Goal: Use online tool/utility: Utilize a website feature to perform a specific function

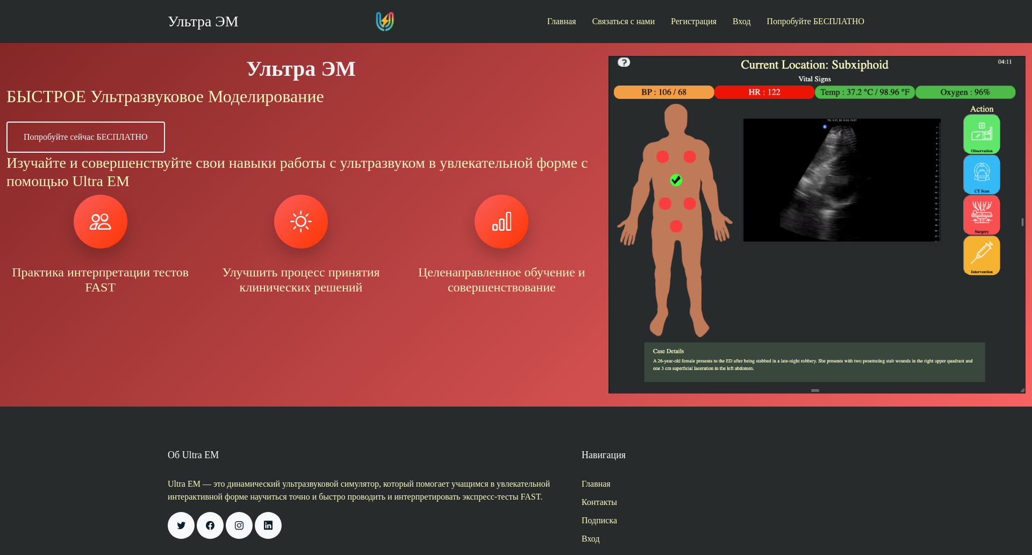
click at [652, 173] on img at bounding box center [817, 225] width 417 height 338
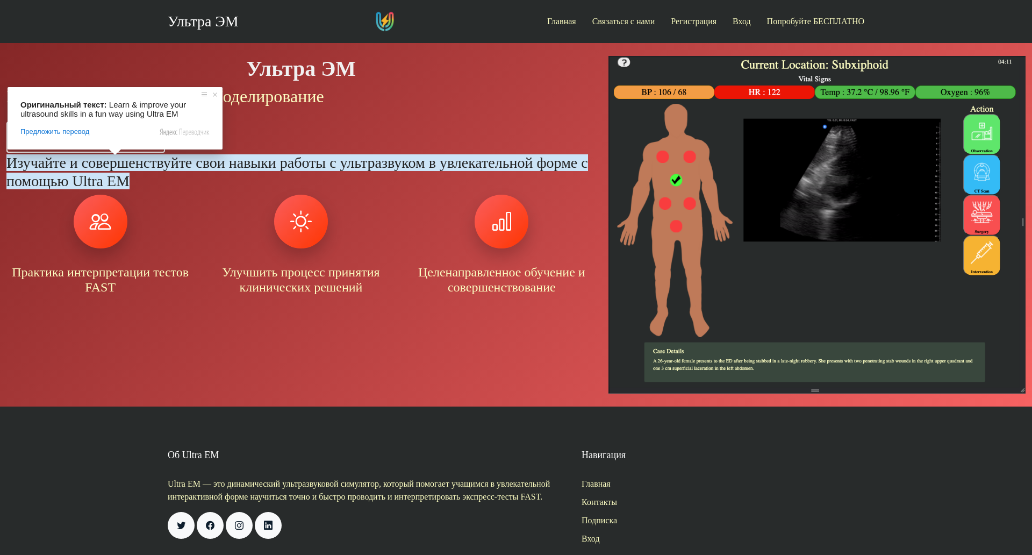
click at [258, 99] on ya-tr-span "БЫСТРОЕ Ультразвуковое Моделирование" at bounding box center [165, 96] width 318 height 19
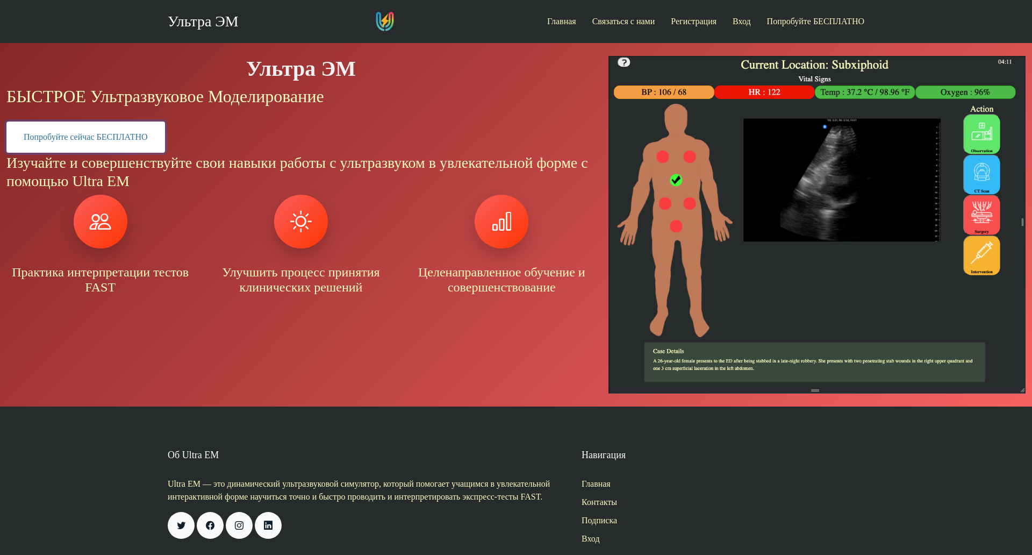
click at [140, 134] on body "Ультра ЭМ Главная Связаться с нами Регистрация Вход Попробуйте БЕСПЛАТНО Ультра…" at bounding box center [516, 293] width 1032 height 587
click at [162, 141] on link "Попробуйте сейчас БЕСПЛАТНО" at bounding box center [85, 137] width 159 height 31
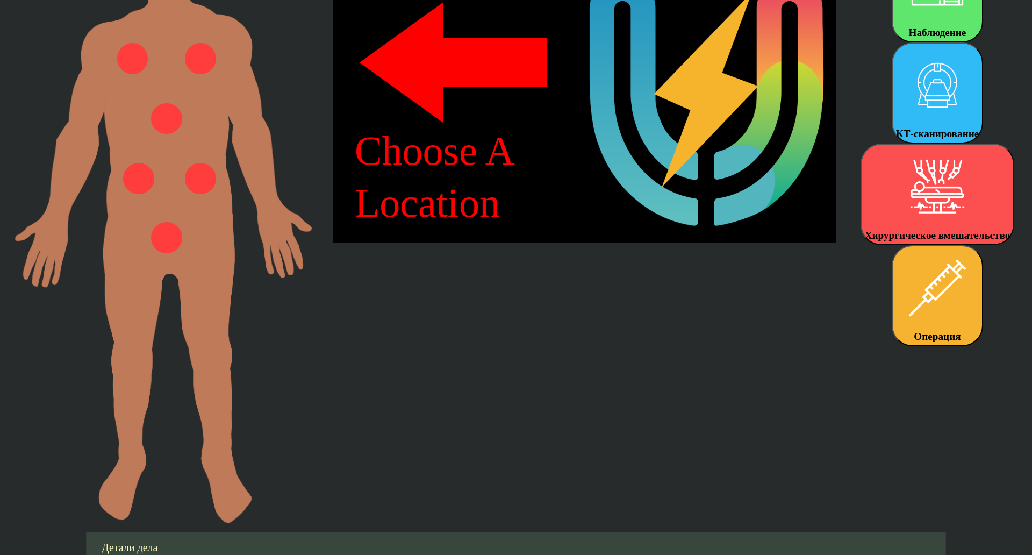
scroll to position [160, 0]
click at [207, 184] on img at bounding box center [163, 223] width 297 height 600
click at [159, 106] on img at bounding box center [166, 118] width 31 height 31
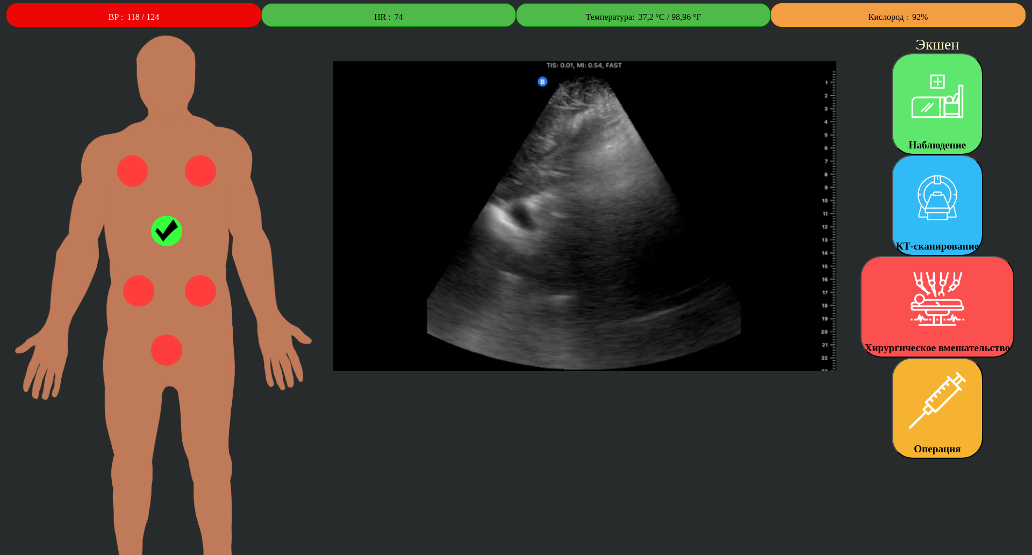
scroll to position [43, 0]
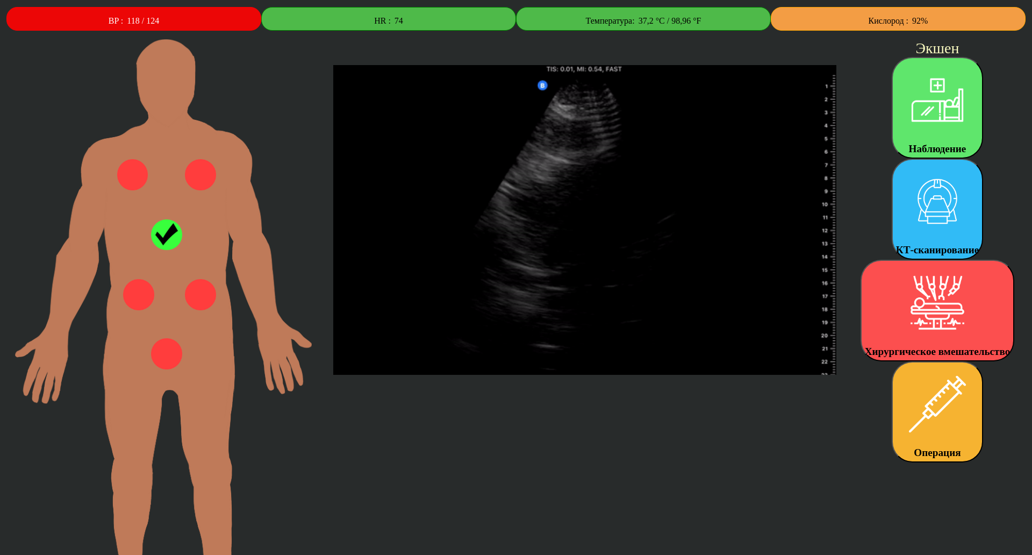
click at [195, 162] on img at bounding box center [200, 174] width 31 height 31
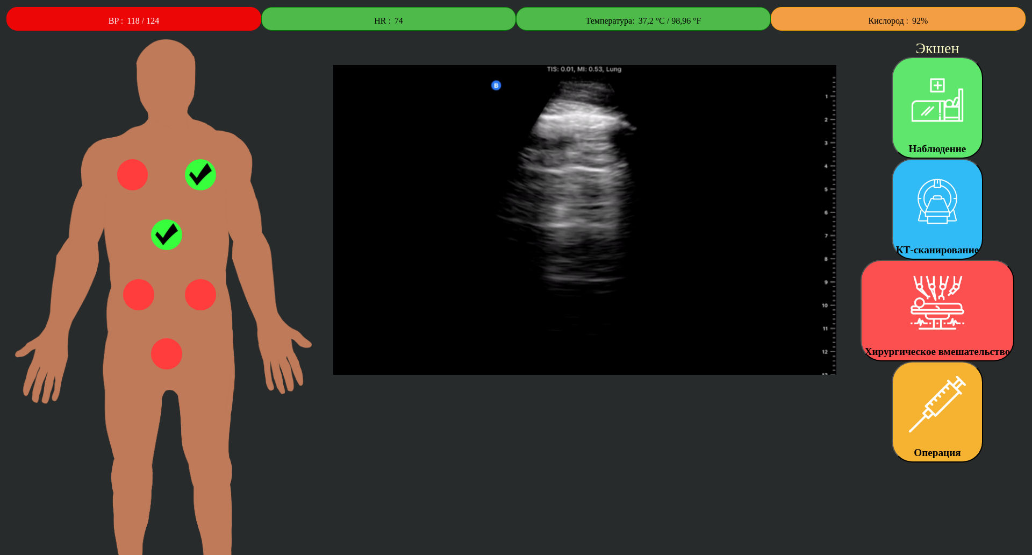
click at [195, 166] on img at bounding box center [200, 174] width 31 height 31
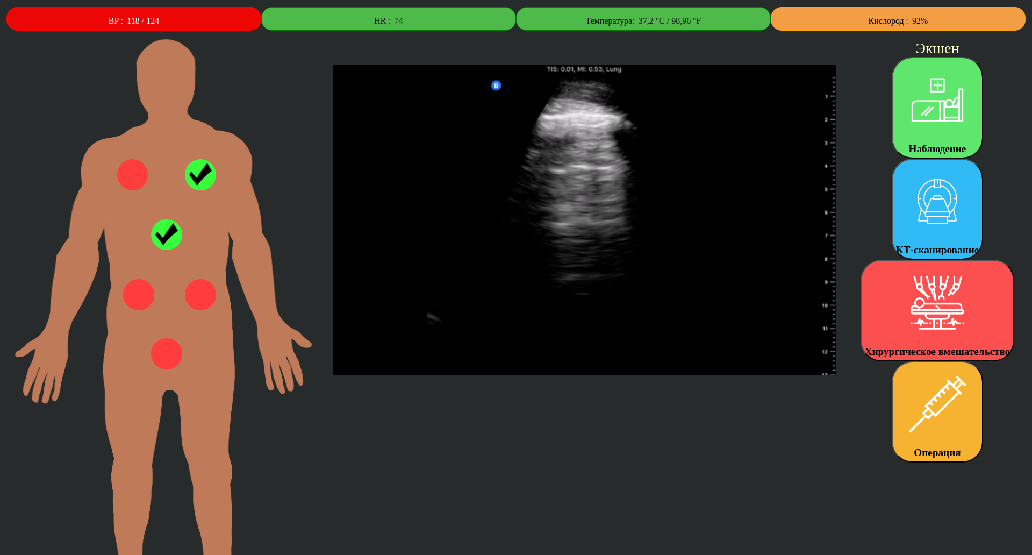
click at [185, 180] on img at bounding box center [200, 174] width 31 height 31
click at [197, 175] on img at bounding box center [200, 174] width 31 height 31
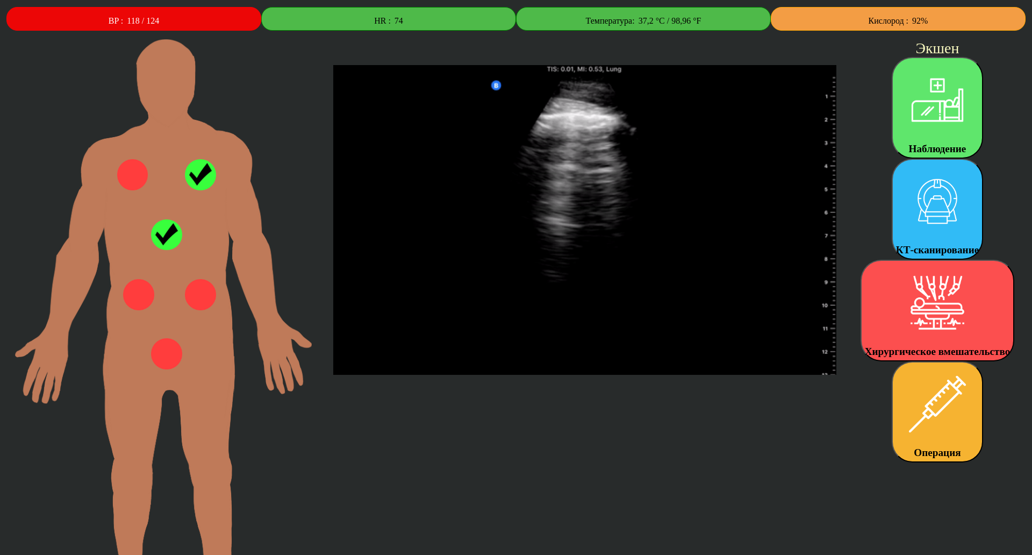
click at [164, 232] on img at bounding box center [166, 234] width 31 height 31
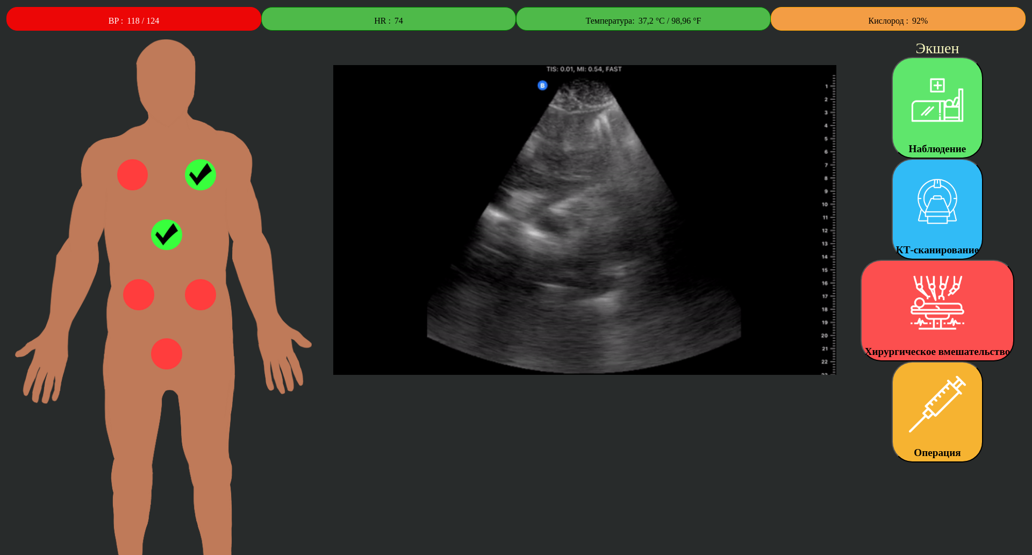
click at [168, 223] on img at bounding box center [166, 234] width 31 height 31
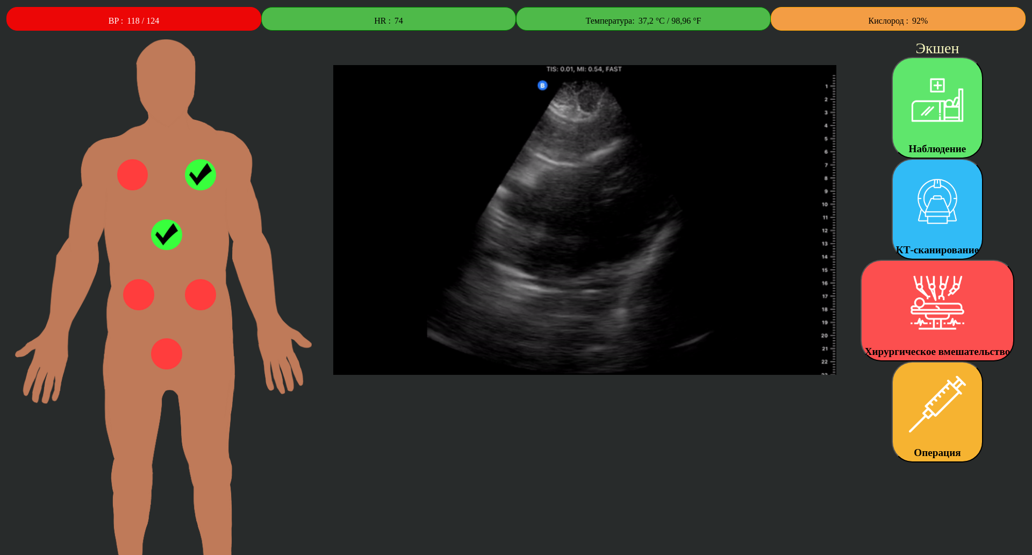
click at [168, 223] on img at bounding box center [166, 234] width 31 height 31
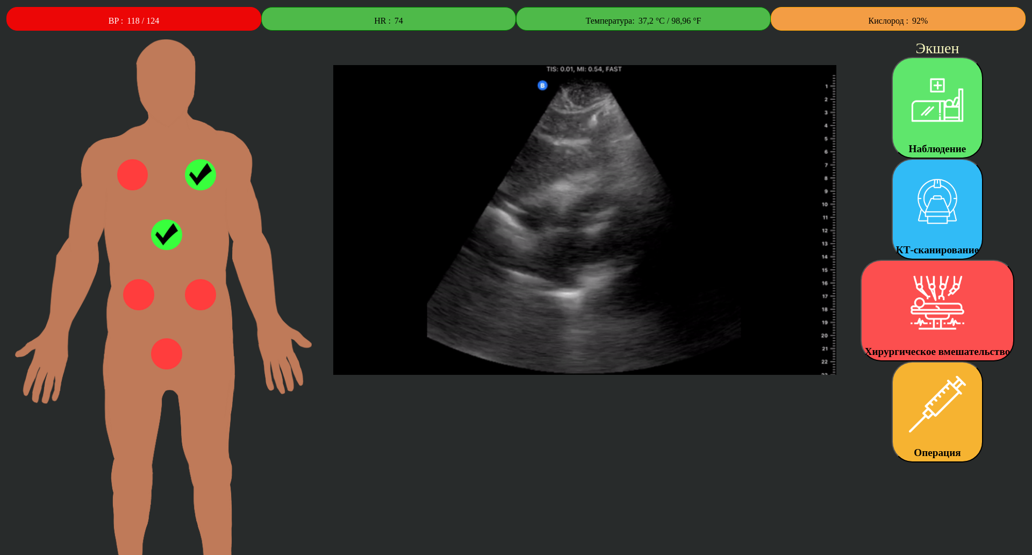
click at [194, 172] on img at bounding box center [200, 174] width 31 height 31
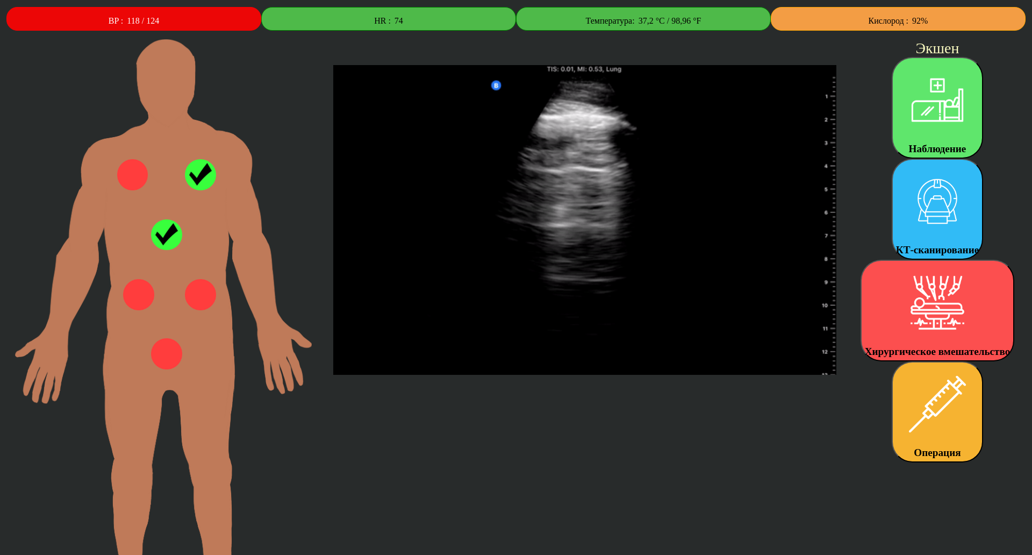
click at [117, 166] on img at bounding box center [132, 174] width 31 height 31
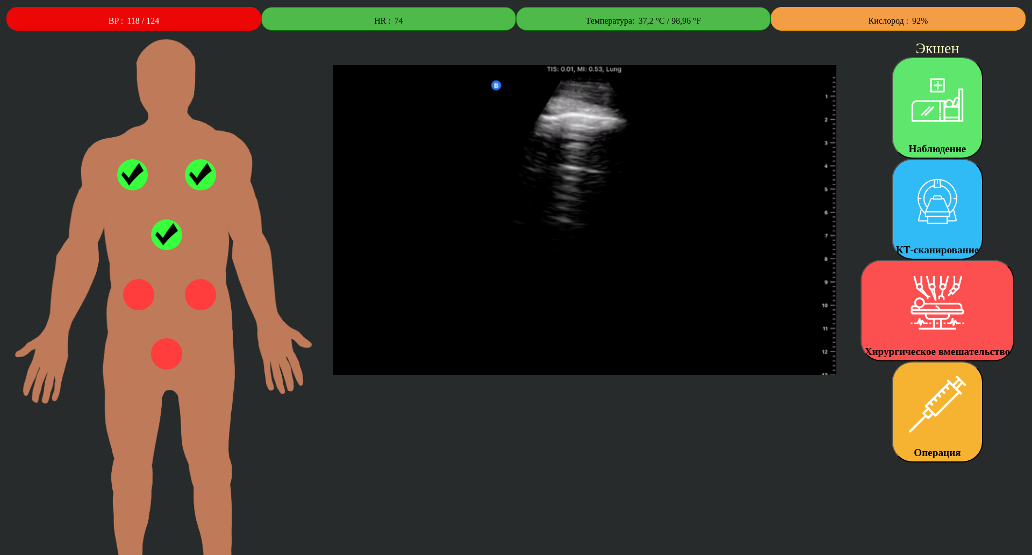
click at [117, 166] on img at bounding box center [132, 174] width 31 height 31
click at [166, 219] on img at bounding box center [166, 234] width 31 height 31
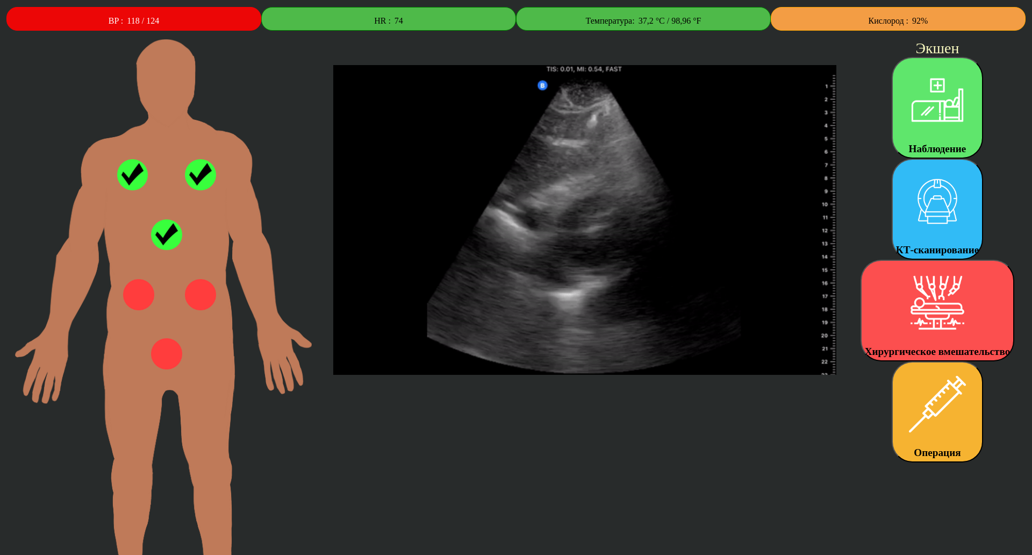
click at [166, 219] on img at bounding box center [166, 234] width 31 height 31
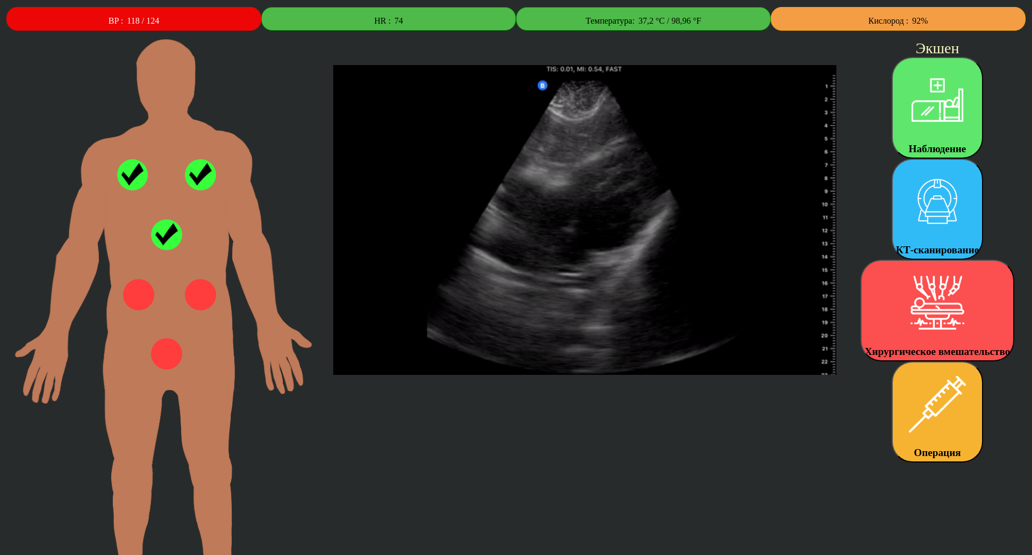
click at [166, 219] on img at bounding box center [166, 234] width 31 height 31
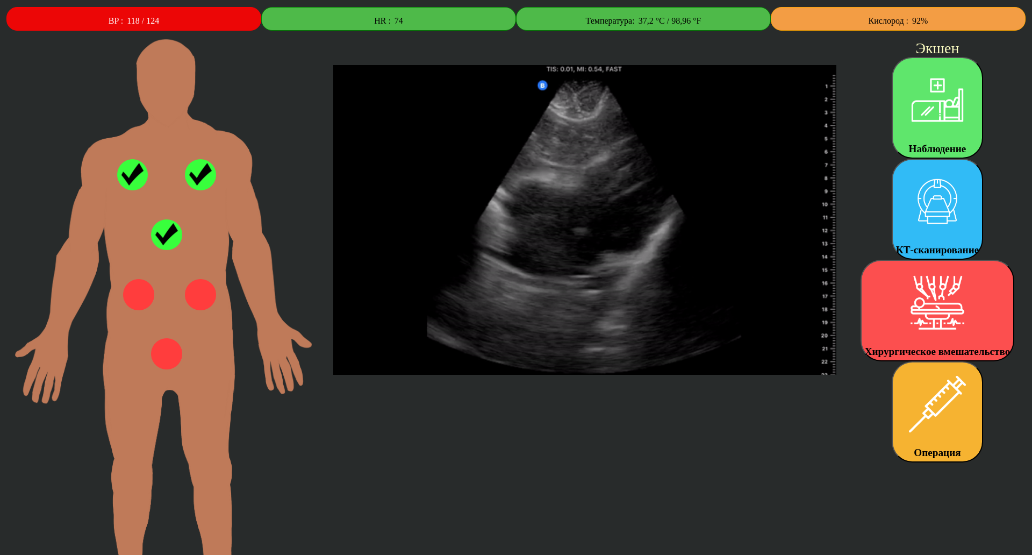
click at [166, 219] on img at bounding box center [166, 234] width 31 height 31
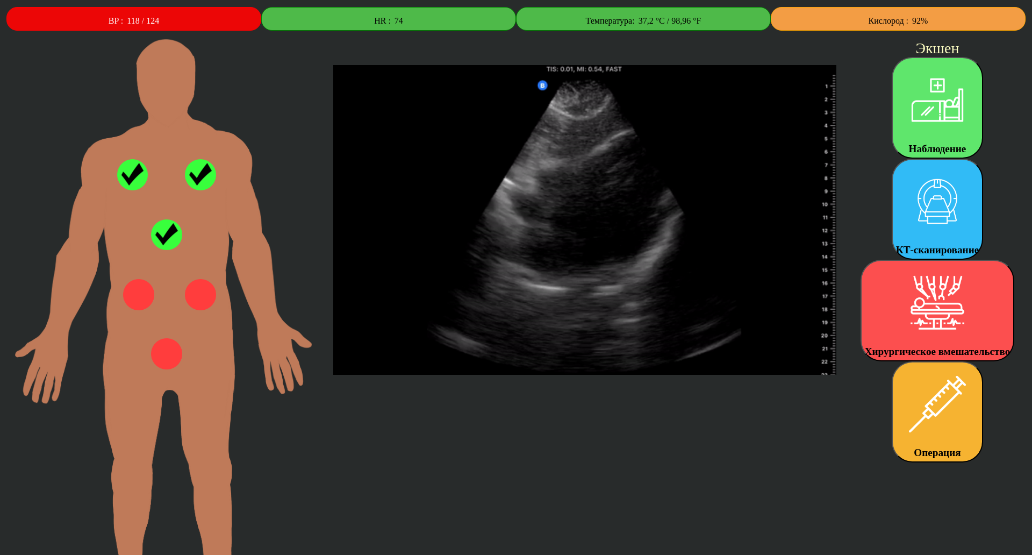
click at [166, 219] on img at bounding box center [166, 234] width 31 height 31
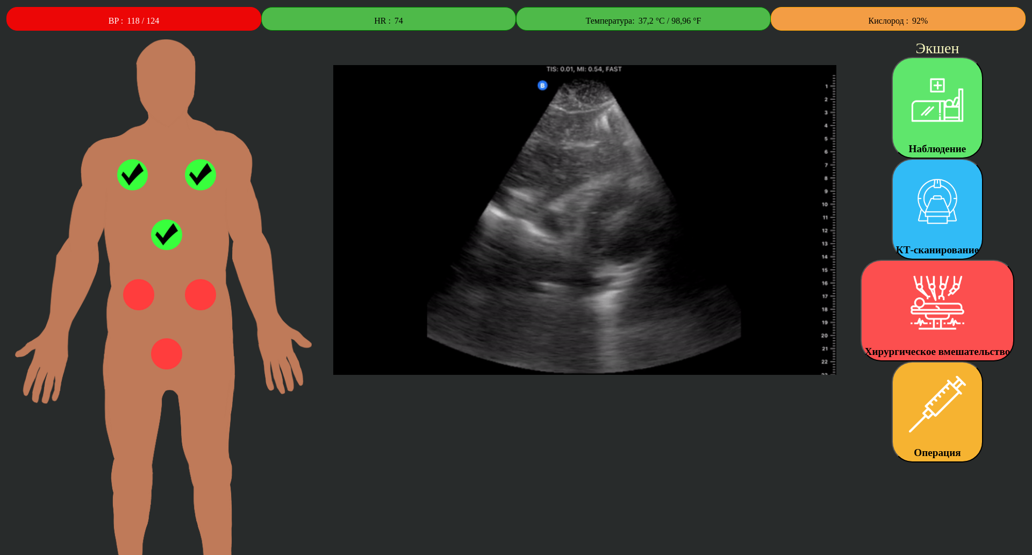
click at [139, 287] on img at bounding box center [138, 294] width 31 height 31
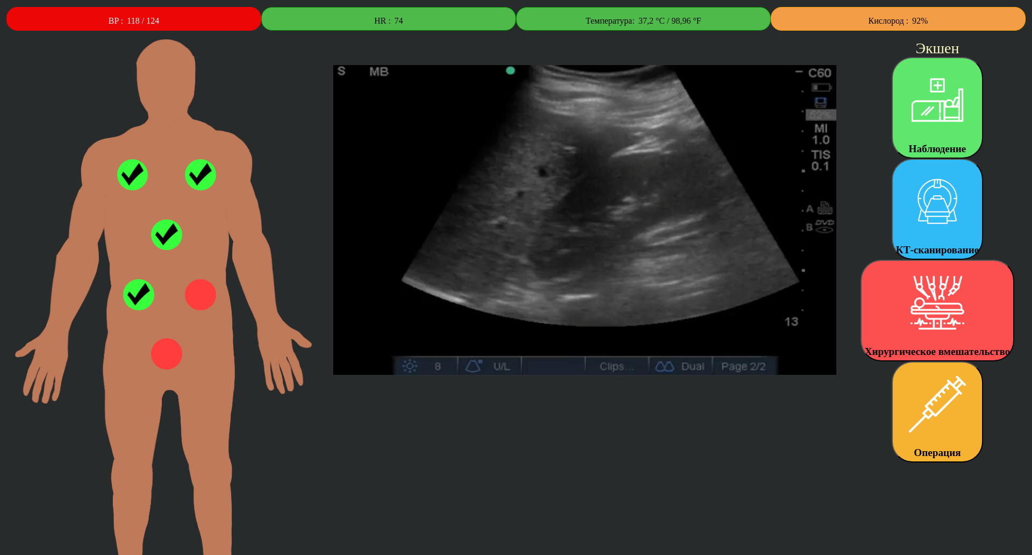
click at [190, 299] on img at bounding box center [200, 294] width 31 height 31
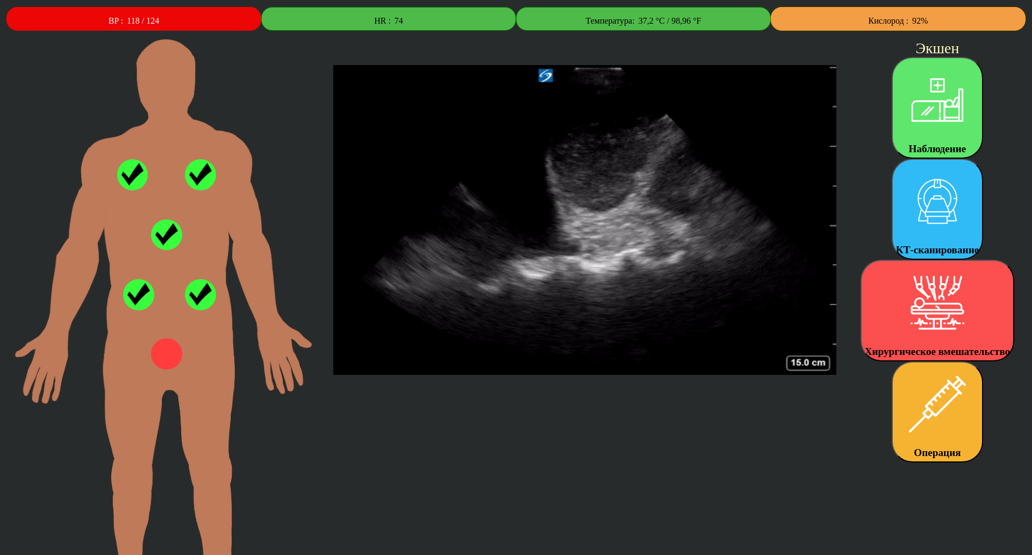
click at [170, 353] on img at bounding box center [166, 353] width 31 height 31
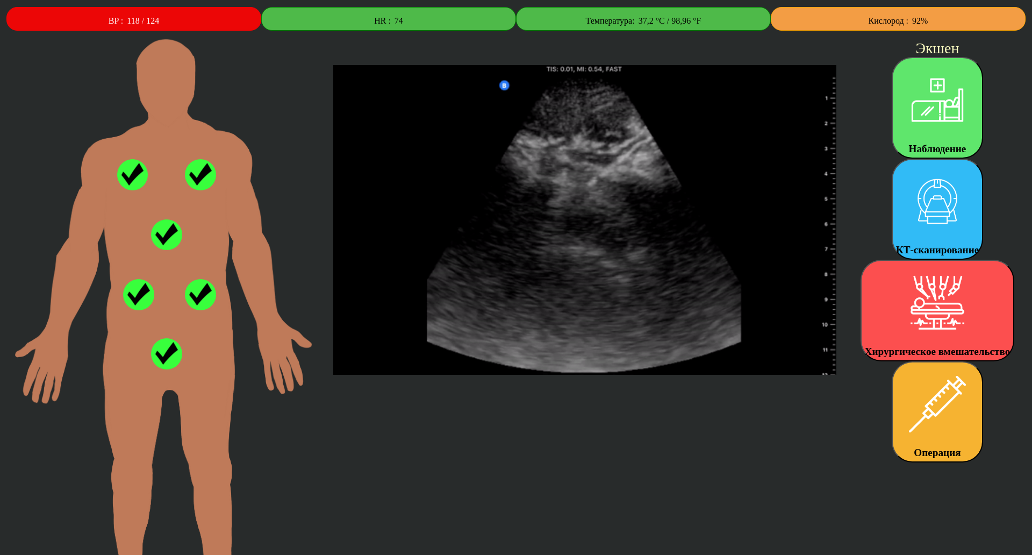
click at [136, 284] on img at bounding box center [138, 294] width 31 height 31
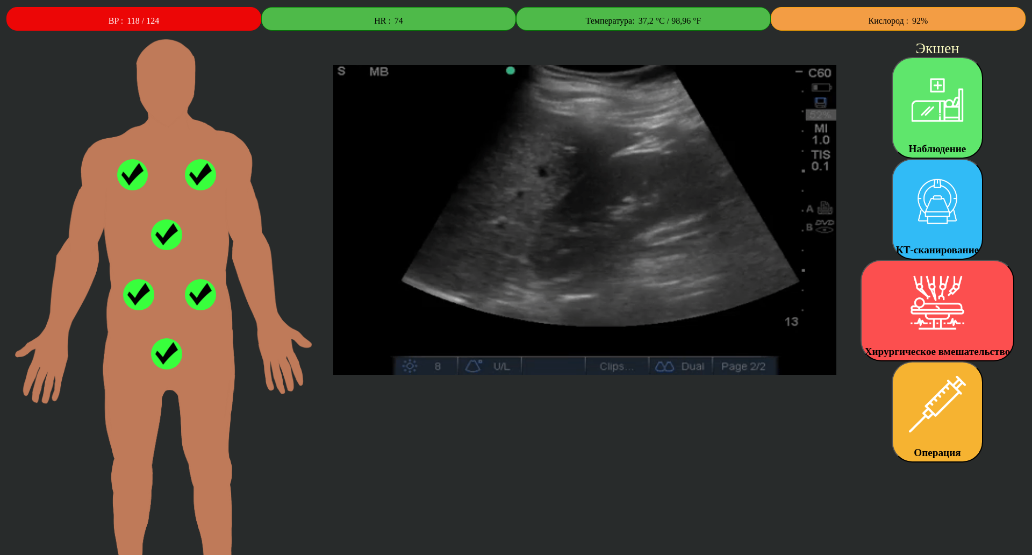
click at [161, 230] on img at bounding box center [166, 234] width 31 height 31
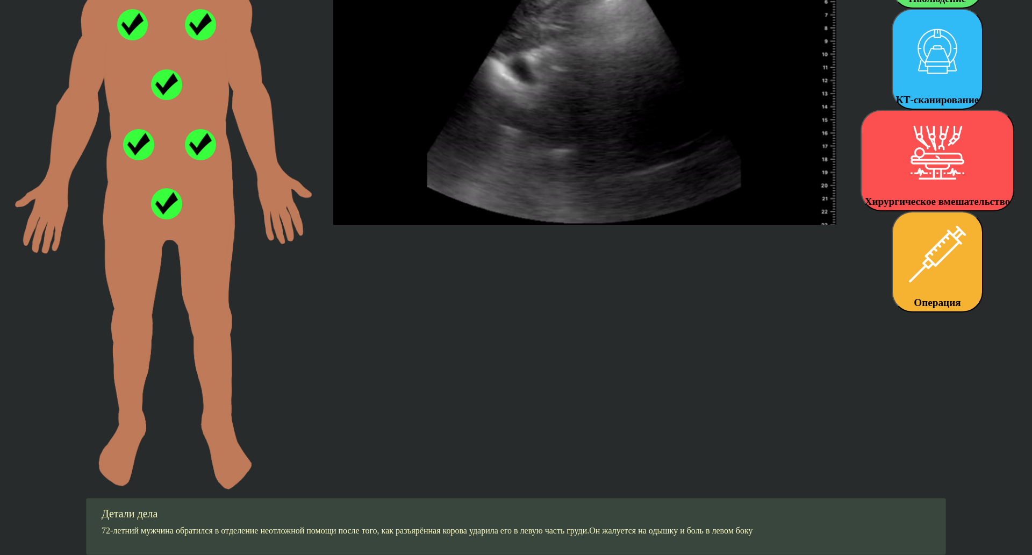
scroll to position [226, 0]
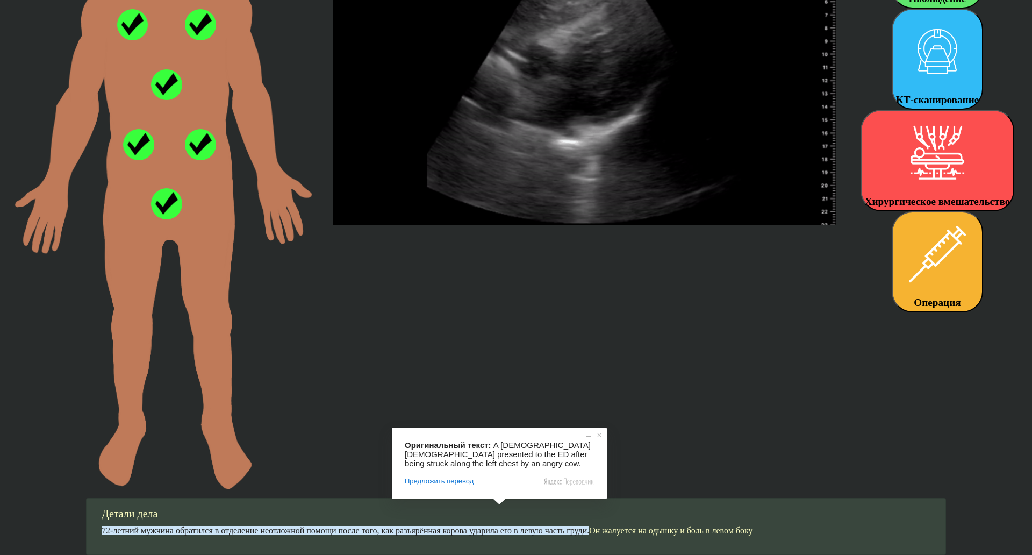
click at [598, 367] on div at bounding box center [585, 189] width 516 height 600
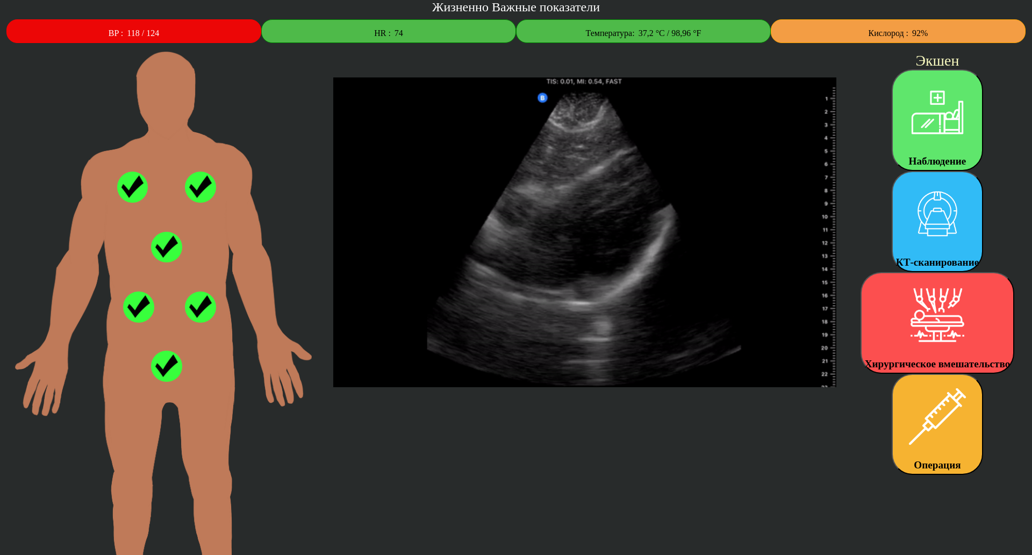
scroll to position [0, 0]
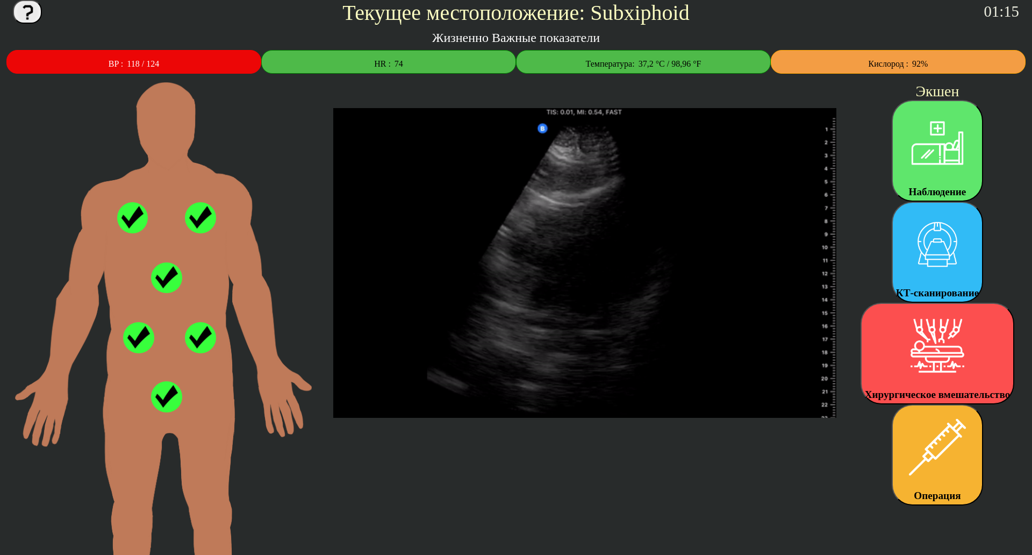
click at [162, 268] on img at bounding box center [166, 277] width 31 height 31
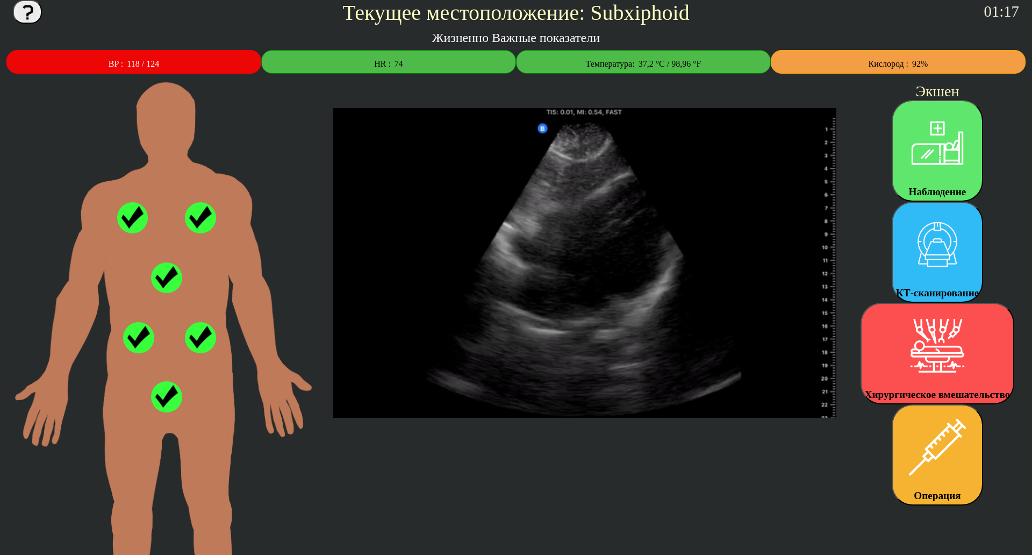
click at [191, 219] on img at bounding box center [200, 217] width 31 height 31
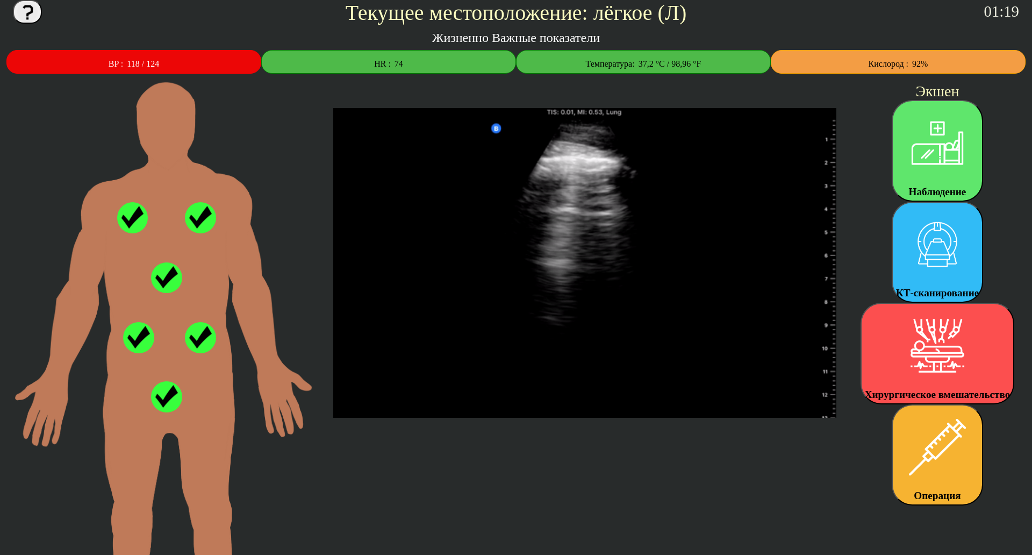
click at [129, 212] on img at bounding box center [132, 217] width 31 height 31
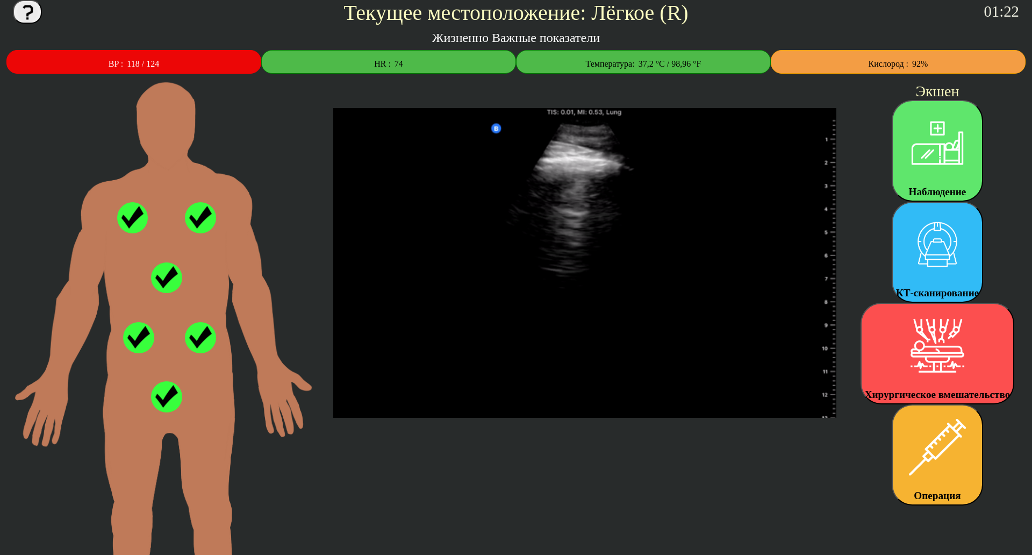
click at [202, 333] on img at bounding box center [200, 337] width 31 height 31
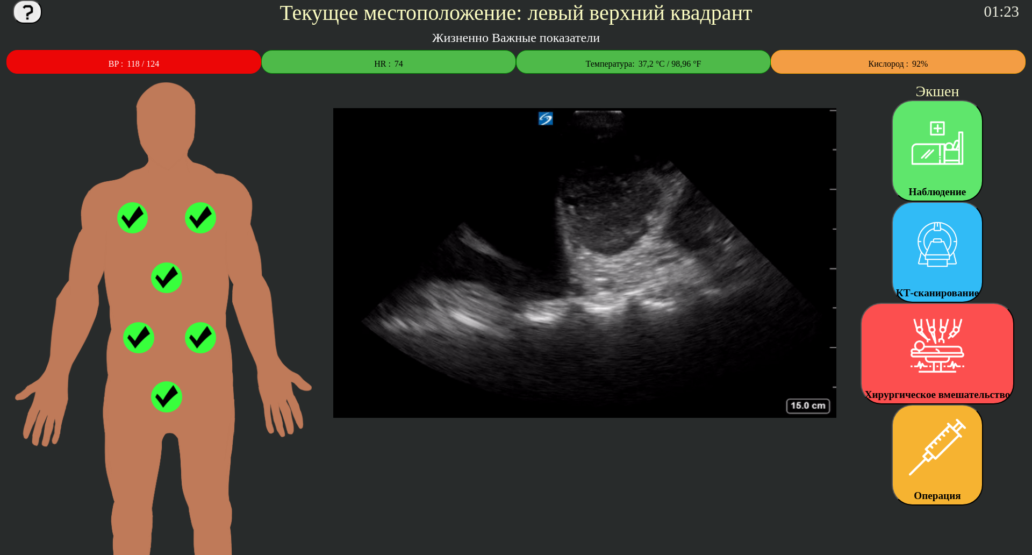
click at [137, 333] on img at bounding box center [138, 337] width 31 height 31
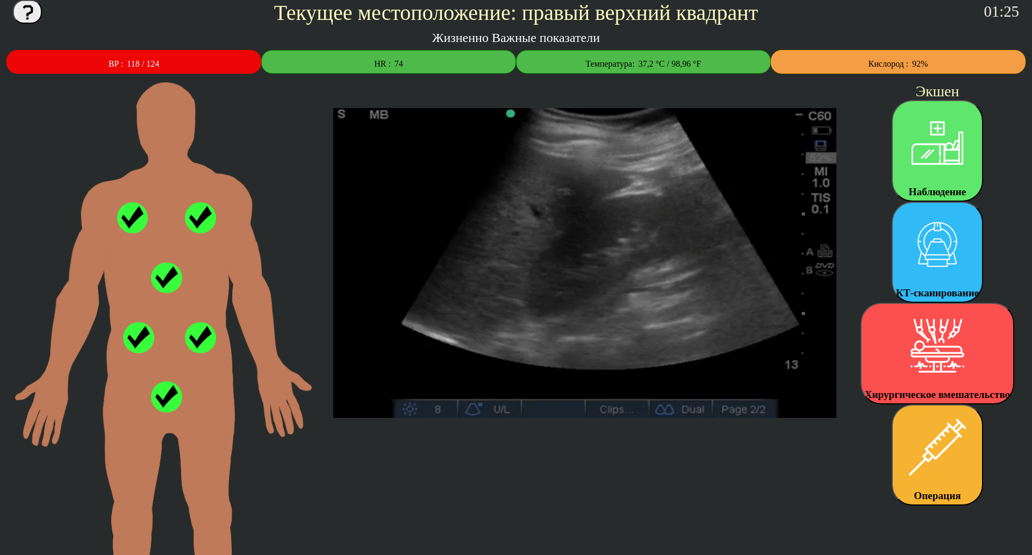
click at [160, 262] on img at bounding box center [166, 277] width 31 height 31
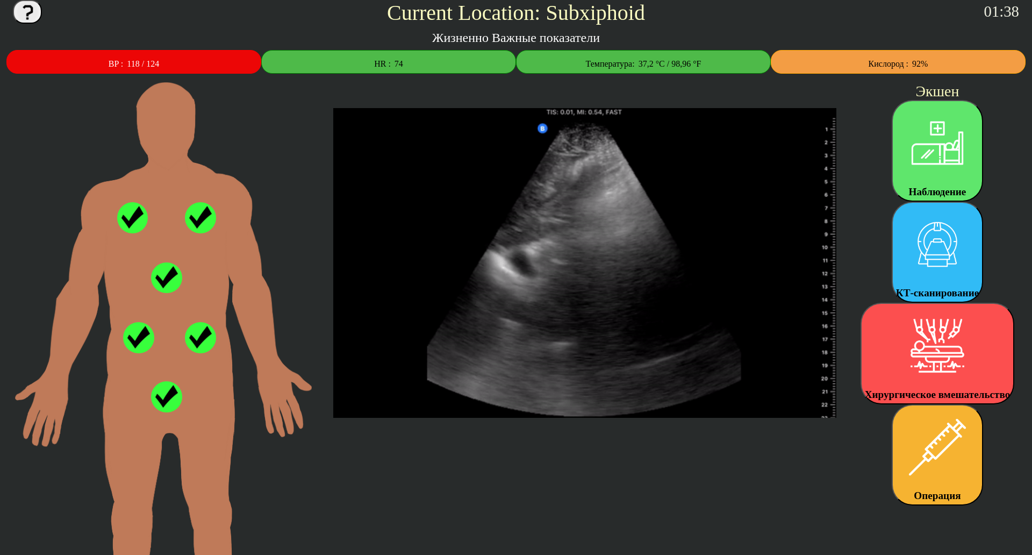
click at [352, 69] on div "HR : 74" at bounding box center [388, 62] width 255 height 24
